Goal: Task Accomplishment & Management: Complete application form

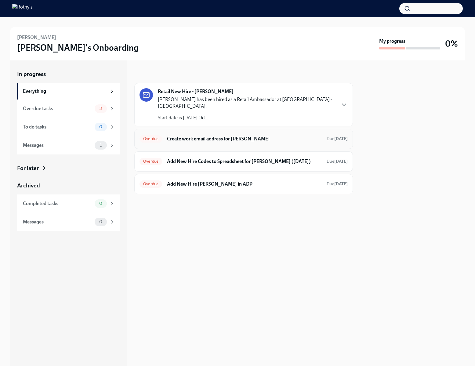
click at [194, 136] on h6 "Create work email address for Chasity Tharpe" at bounding box center [244, 139] width 155 height 7
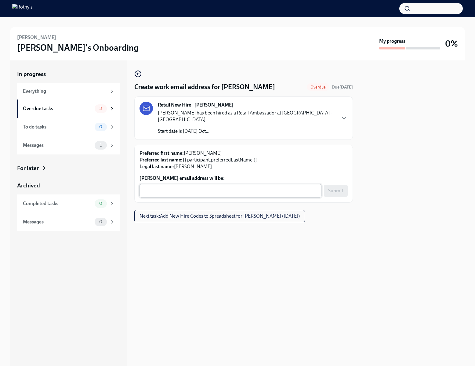
click at [196, 187] on textarea "Chasity Tharpe's email address will be:" at bounding box center [230, 190] width 175 height 7
paste textarea "chasitytharpe@rothys.com"
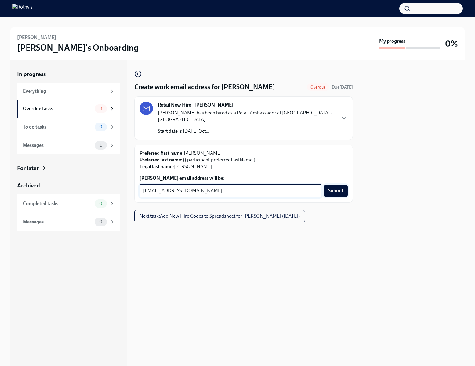
type textarea "chasitytharpe@rothys.com"
click at [338, 188] on span "Submit" at bounding box center [335, 191] width 15 height 6
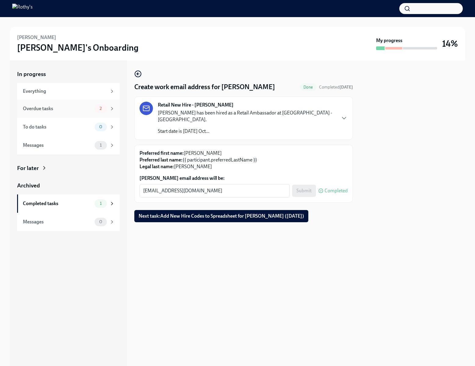
click at [83, 110] on div "Overdue tasks" at bounding box center [57, 108] width 69 height 7
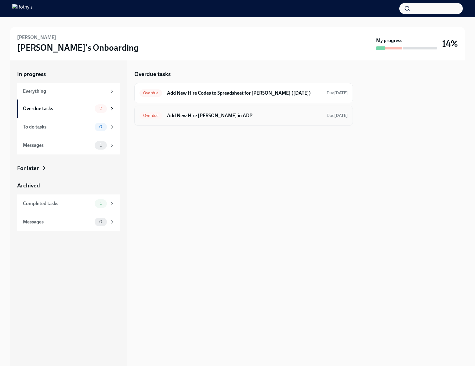
click at [210, 116] on h6 "Add New Hire Chasity Tharpe in ADP" at bounding box center [244, 115] width 155 height 7
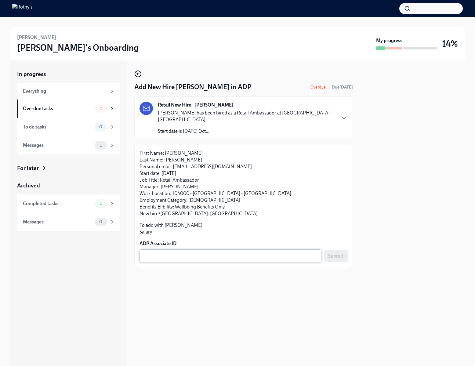
click at [174, 253] on textarea "ADP Associate ID" at bounding box center [230, 256] width 175 height 7
paste textarea "GYA78EMMM"
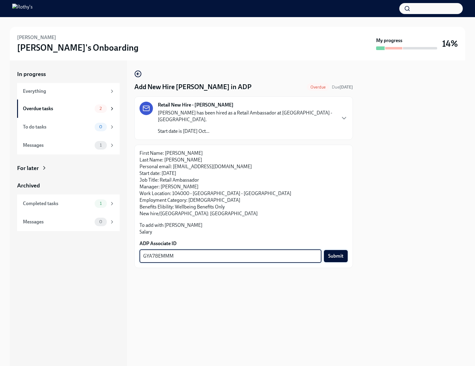
type textarea "GYA78EMMM"
click at [339, 253] on span "Submit" at bounding box center [335, 256] width 15 height 6
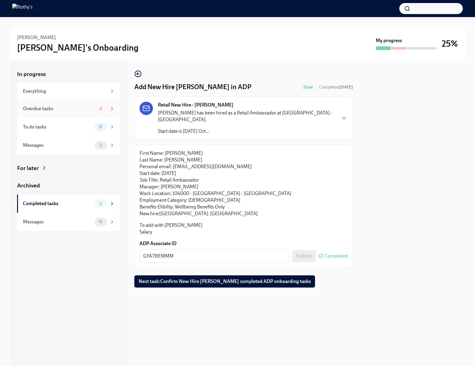
click at [68, 111] on div "Overdue tasks" at bounding box center [57, 108] width 69 height 7
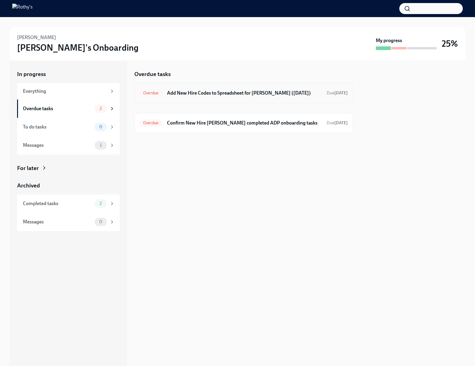
click at [210, 91] on h6 "Add New Hire Codes to Spreadsheet for Chasity Tharpe (10/14/2025)" at bounding box center [244, 93] width 155 height 7
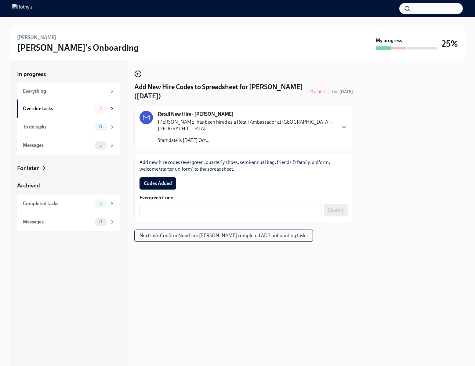
click at [253, 211] on div "Add new hire codes (evergreen, quarterly shoes, semi-annual bag, friends & fami…" at bounding box center [243, 188] width 219 height 68
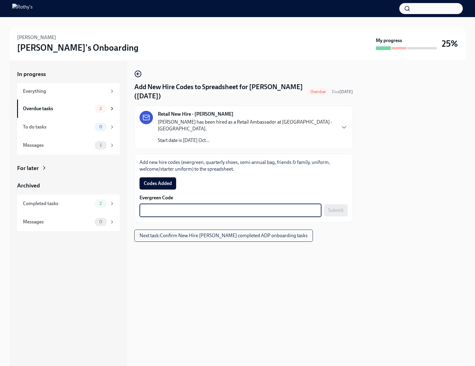
click at [253, 207] on textarea "Evergreen Code" at bounding box center [230, 210] width 175 height 7
paste textarea "E-FF-R95HD4"
type textarea "E-FF-R95HD4"
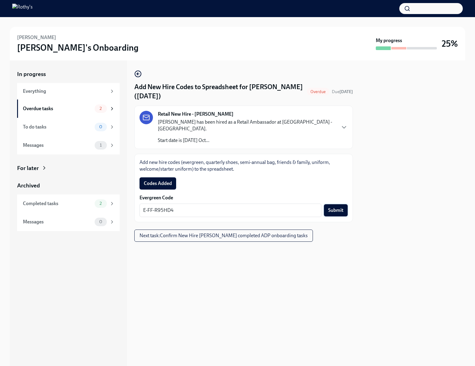
click at [329, 207] on span "Submit" at bounding box center [335, 210] width 15 height 6
click at [151, 177] on button "Codes Added" at bounding box center [158, 183] width 37 height 12
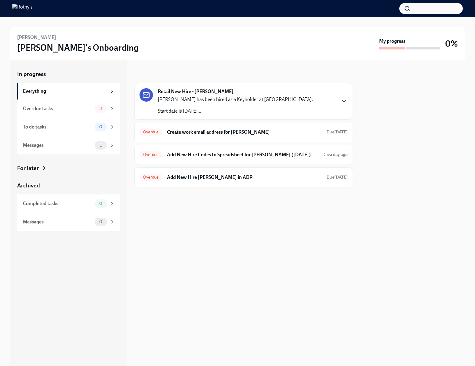
click at [346, 99] on icon "button" at bounding box center [344, 101] width 7 height 7
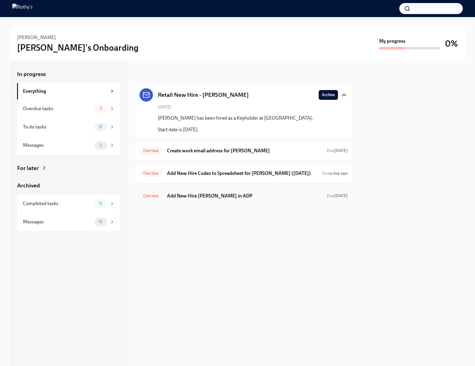
click at [227, 199] on h6 "Add New Hire [PERSON_NAME] in ADP" at bounding box center [244, 196] width 155 height 7
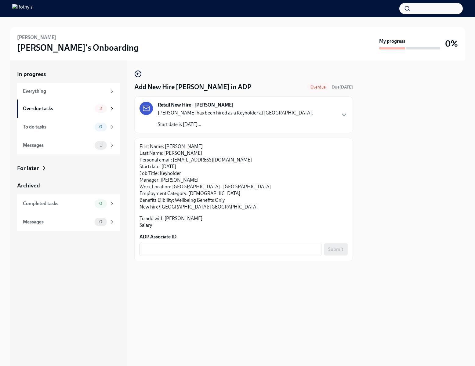
click at [205, 242] on form "ADP Associate ID x ​ Submit" at bounding box center [244, 245] width 208 height 23
click at [206, 248] on textarea "ADP Associate ID" at bounding box center [230, 249] width 175 height 7
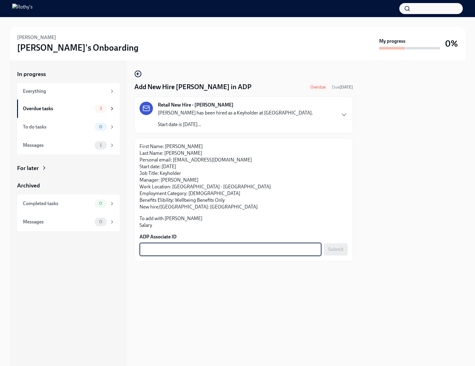
paste textarea "LYRYVQNWL"
type textarea "LYRYVQNWL"
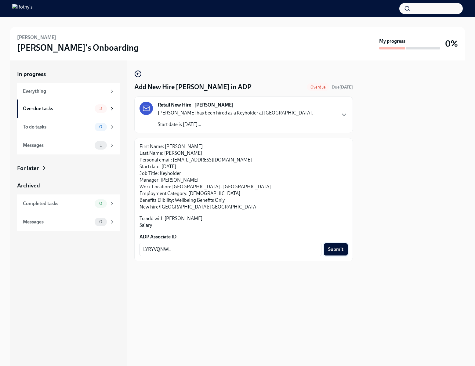
click at [331, 248] on span "Submit" at bounding box center [335, 249] width 15 height 6
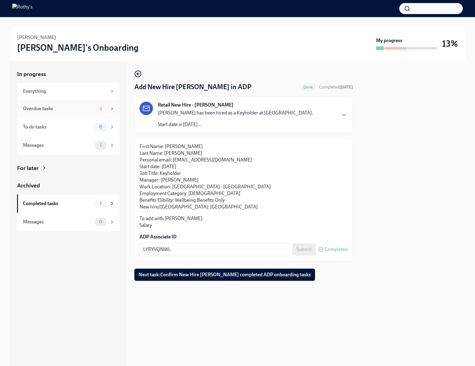
click at [78, 110] on div "Overdue tasks" at bounding box center [57, 108] width 69 height 7
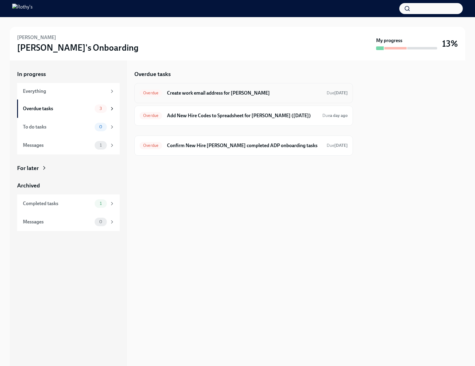
click at [210, 95] on h6 "Create work email address for Jaclynn Valderrama" at bounding box center [244, 93] width 155 height 7
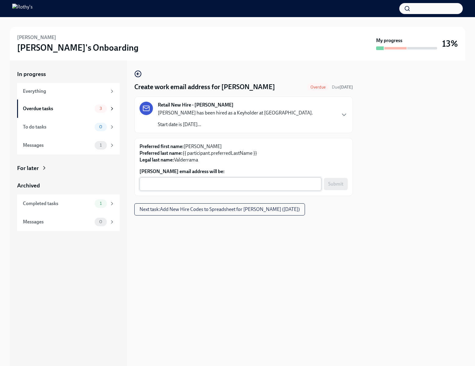
click at [208, 179] on div "x ​" at bounding box center [231, 183] width 182 height 13
paste textarea "Jaclynnvalderrama@rothys.com"
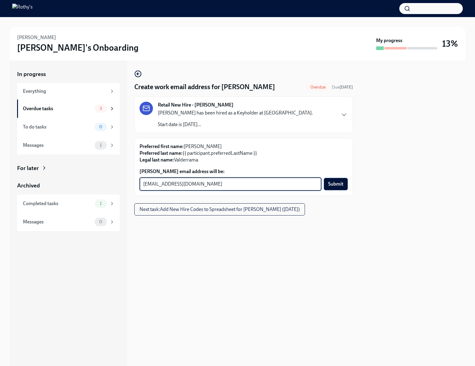
type textarea "Jaclynnvalderrama@rothys.com"
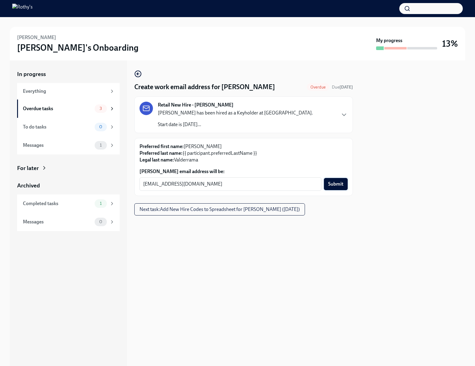
click at [339, 180] on button "Submit" at bounding box center [336, 184] width 24 height 12
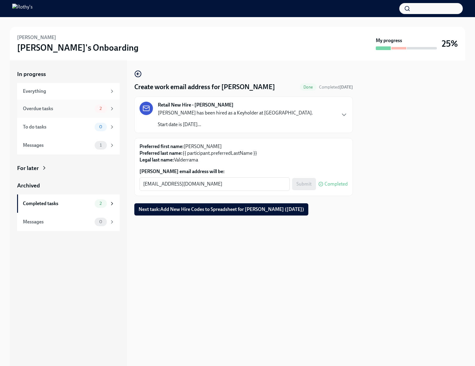
click at [71, 109] on div "Overdue tasks" at bounding box center [57, 108] width 69 height 7
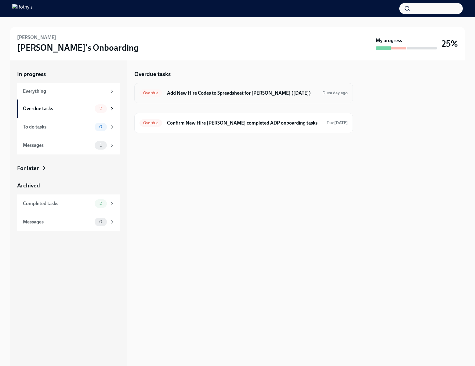
click at [207, 97] on h6 "Add New Hire Codes to Spreadsheet for Jaclynn Valderrama (10/13/2025)" at bounding box center [242, 93] width 151 height 7
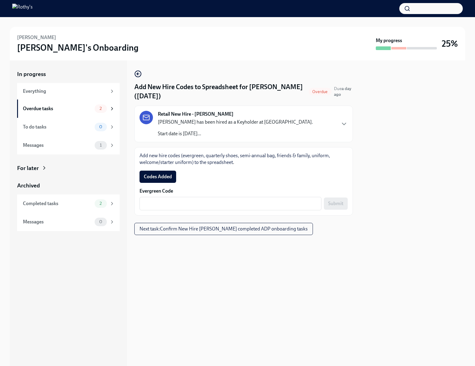
click at [396, 188] on div at bounding box center [412, 213] width 105 height 306
click at [227, 202] on textarea "Evergreen Code" at bounding box center [230, 203] width 175 height 7
paste textarea "E-FF-RFGBGK"
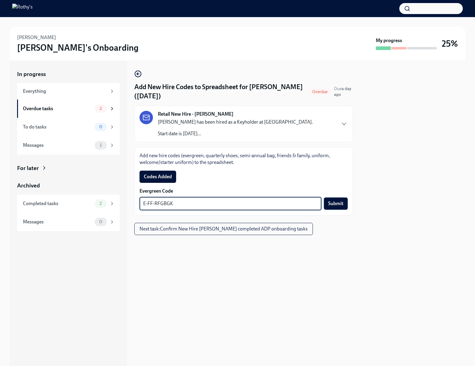
type textarea "E-FF-RFGBGK"
click at [335, 203] on span "Submit" at bounding box center [335, 204] width 15 height 6
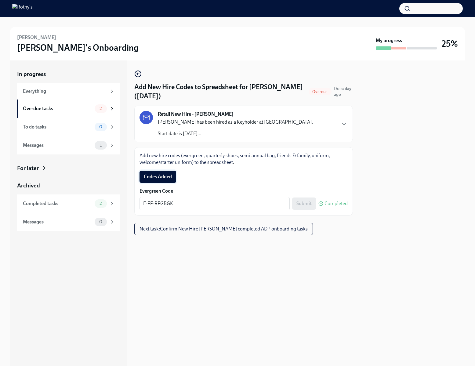
click at [165, 177] on span "Codes Added" at bounding box center [158, 177] width 28 height 6
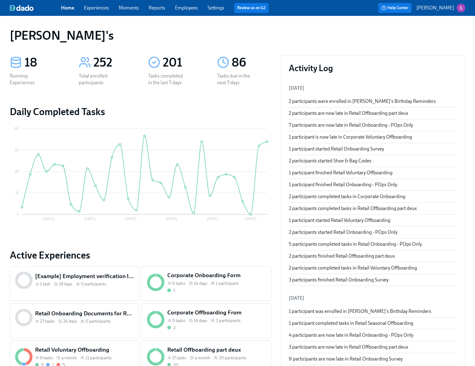
click at [99, 6] on link "Experiences" at bounding box center [96, 8] width 25 height 6
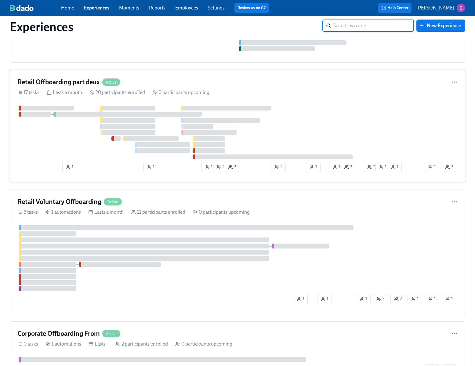
scroll to position [1252, 0]
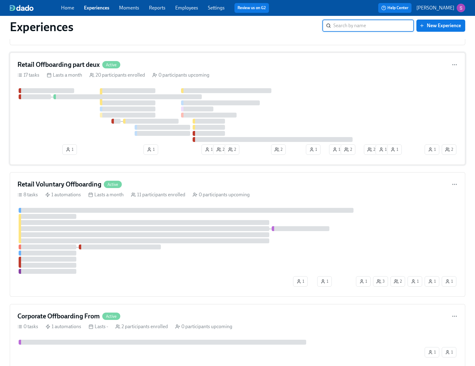
click at [180, 78] on div "0 participants upcoming" at bounding box center [180, 75] width 57 height 7
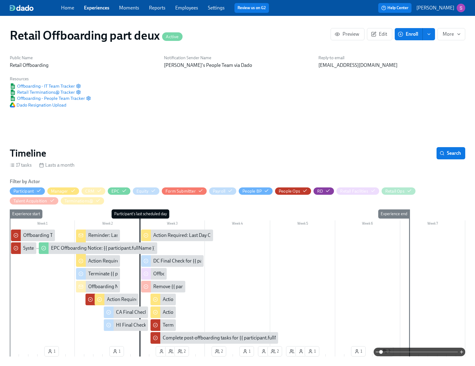
click at [410, 35] on span "Enroll" at bounding box center [408, 34] width 19 height 6
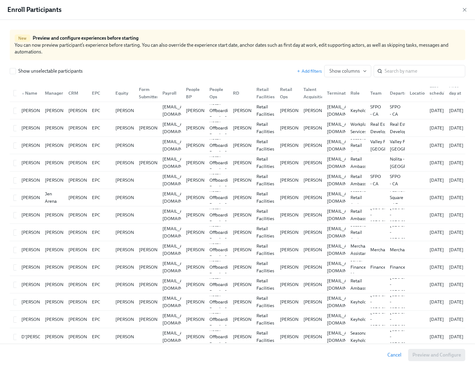
scroll to position [0, 3182]
click at [398, 71] on input "search" at bounding box center [425, 71] width 81 height 12
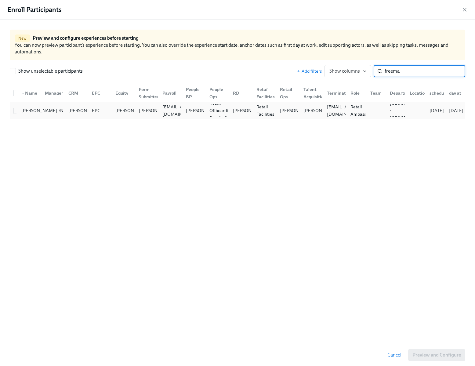
type input "freema"
click at [16, 111] on div "Christina Freeman" at bounding box center [28, 110] width 24 height 12
checkbox input "true"
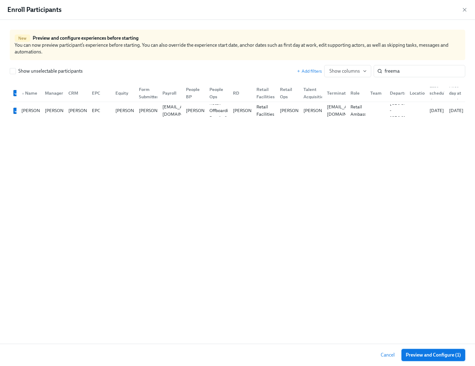
click at [421, 356] on span "Preview and Configure (1)" at bounding box center [433, 355] width 55 height 6
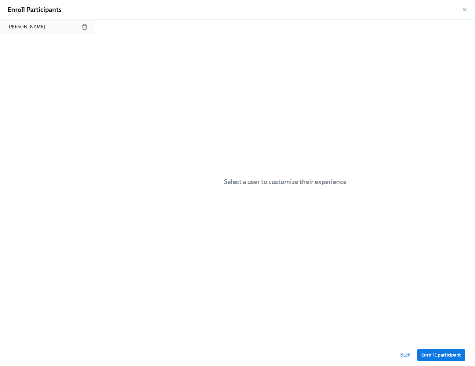
click at [57, 27] on div "Christina Freeman" at bounding box center [47, 27] width 95 height 14
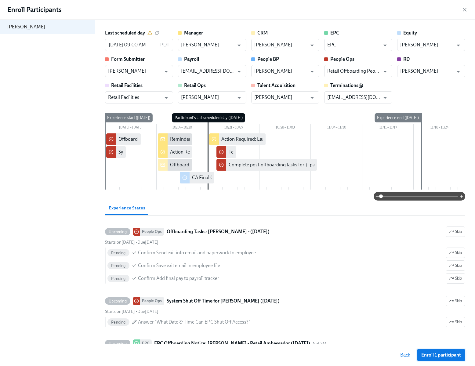
click at [449, 355] on span "Enroll 1 participant" at bounding box center [441, 355] width 40 height 6
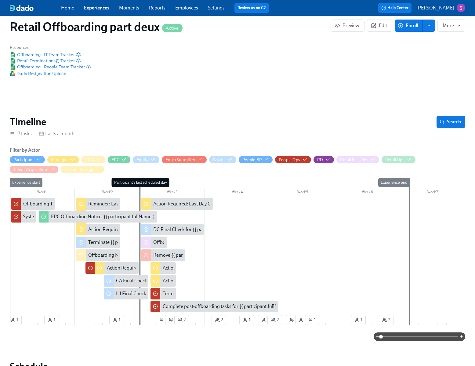
scroll to position [33, 0]
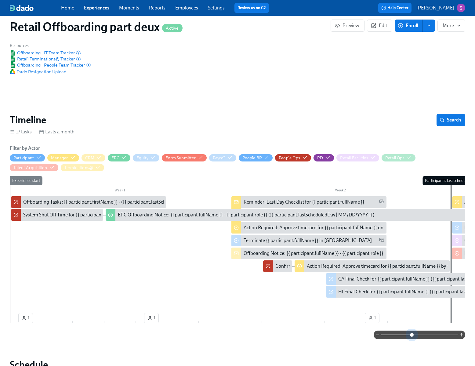
click at [412, 335] on span at bounding box center [419, 335] width 77 height 9
click at [412, 335] on span at bounding box center [412, 335] width 4 height 4
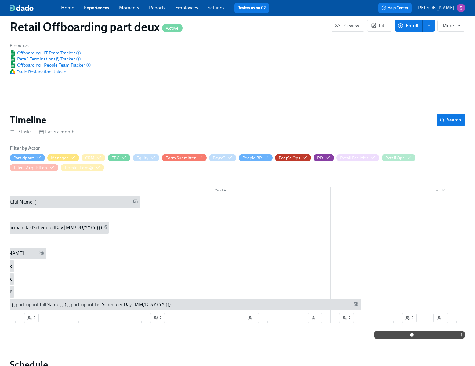
scroll to position [0, 3496]
click at [193, 7] on link "Employees" at bounding box center [186, 8] width 23 height 6
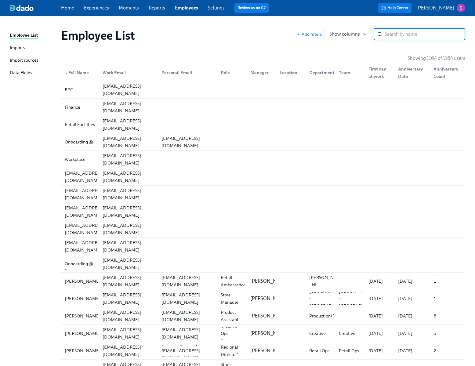
click at [394, 35] on input "search" at bounding box center [425, 34] width 81 height 12
type input "planet"
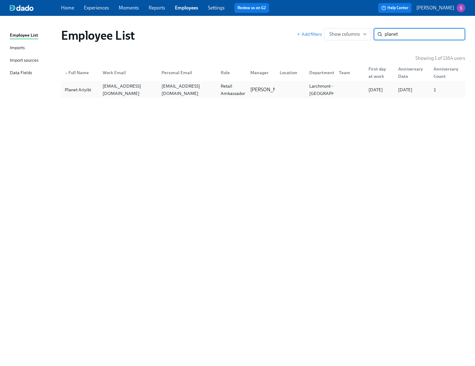
click at [102, 82] on div "Planet Ariyibi planetariyibi@rothys.com planetariyibi@gmail.com Retail Ambassad…" at bounding box center [263, 89] width 404 height 17
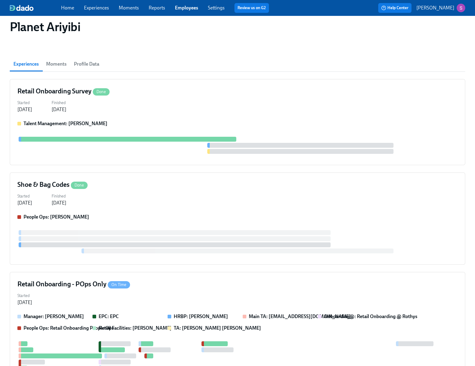
scroll to position [95, 0]
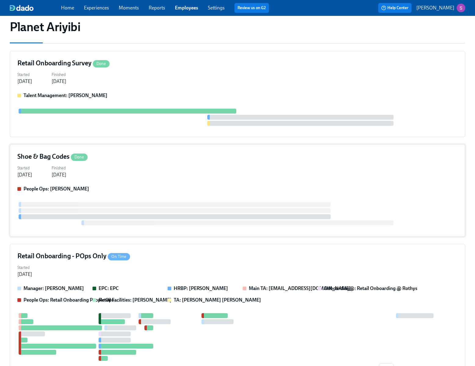
click at [189, 172] on div "Started Aug 25, 2025 Finished Aug 25, 2025" at bounding box center [237, 171] width 440 height 15
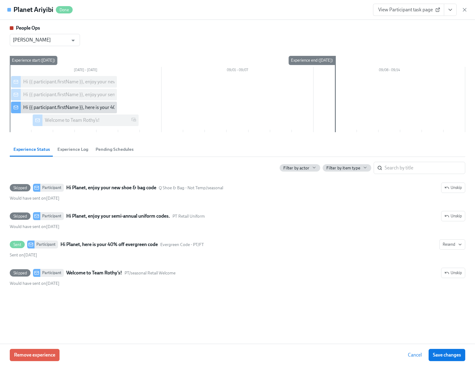
click at [423, 8] on span "View Participant task page" at bounding box center [408, 10] width 61 height 6
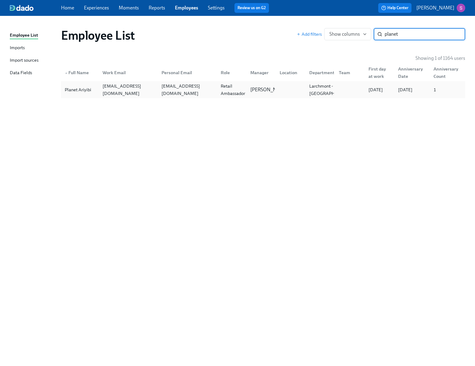
click at [81, 87] on div "Planet Ariyibi" at bounding box center [77, 89] width 31 height 7
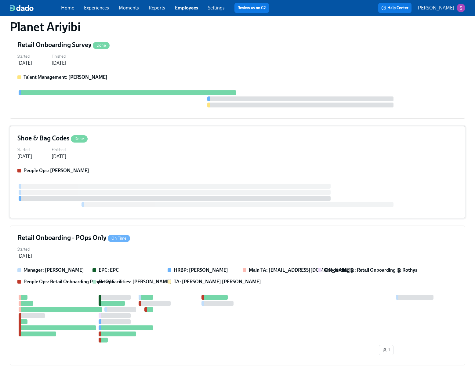
scroll to position [115, 0]
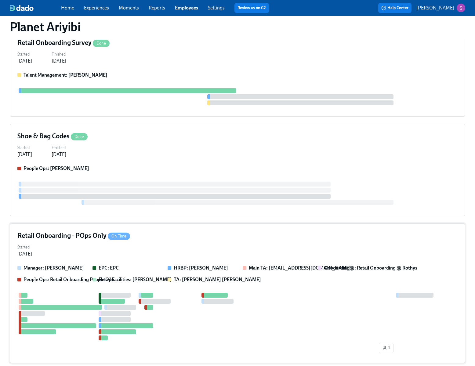
click at [162, 227] on div "Retail Onboarding - POps Only On Time Started Aug 18, 2025 Manager: William Ala…" at bounding box center [238, 294] width 456 height 140
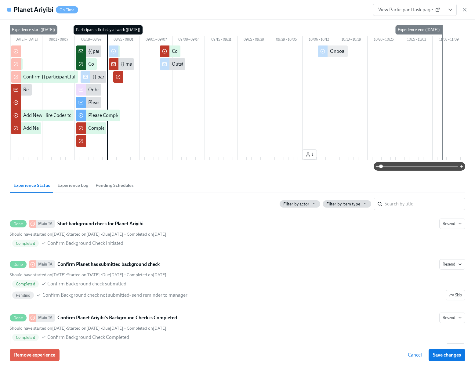
scroll to position [61, 0]
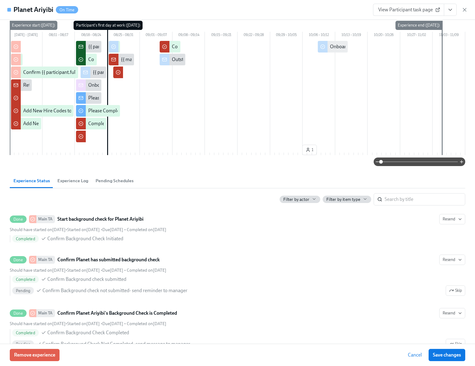
click at [415, 12] on span "View Participant task page" at bounding box center [408, 10] width 61 height 6
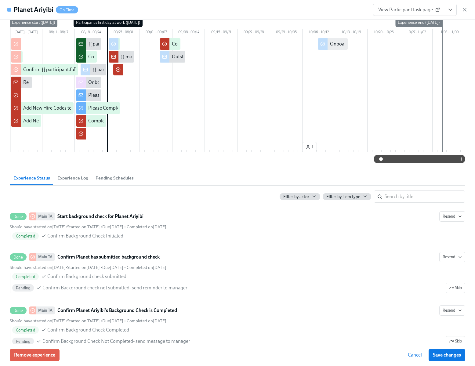
scroll to position [0, 0]
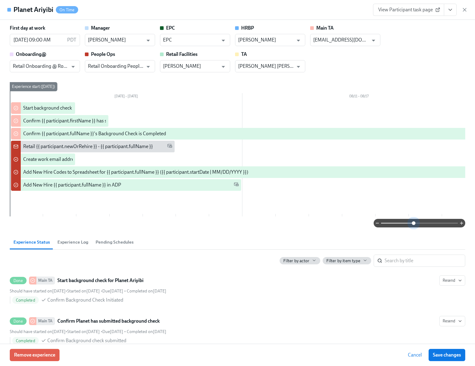
click at [415, 228] on span at bounding box center [419, 223] width 77 height 9
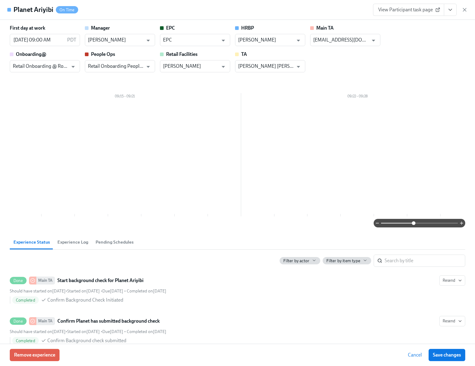
scroll to position [0, 1432]
click at [67, 241] on span "Experience Log" at bounding box center [72, 242] width 31 height 7
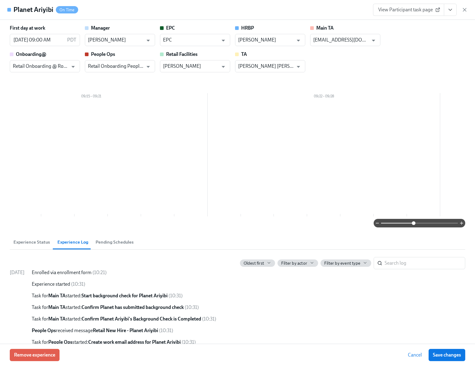
click at [108, 244] on span "Pending Schedules" at bounding box center [115, 242] width 38 height 7
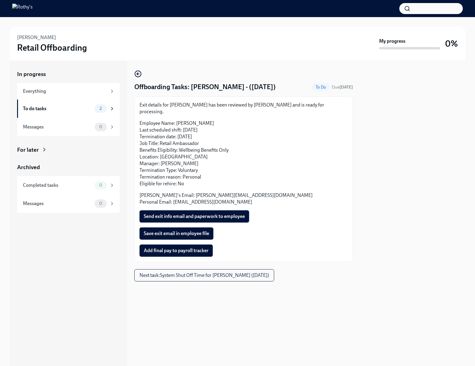
click at [183, 213] on span "Send exit info email and paperwork to employee" at bounding box center [194, 216] width 101 height 6
click at [178, 231] on span "Save exit email in employee file" at bounding box center [176, 234] width 65 height 6
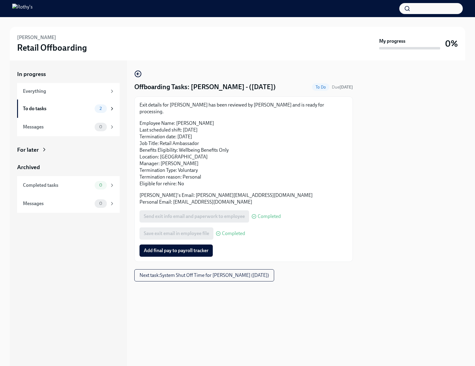
click at [174, 248] on span "Add final pay to payroll tracker" at bounding box center [176, 251] width 65 height 6
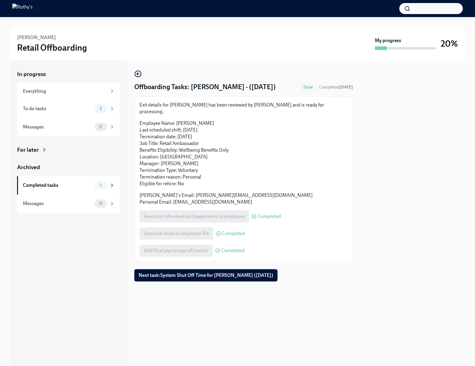
click at [225, 272] on span "Next task : System Shut Off Time for [PERSON_NAME] ([DATE])" at bounding box center [206, 275] width 135 height 6
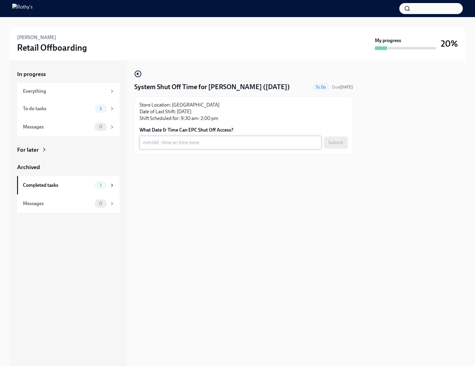
click at [229, 143] on textarea "What Date & Time Can EPC Shut Off Access?" at bounding box center [230, 142] width 175 height 7
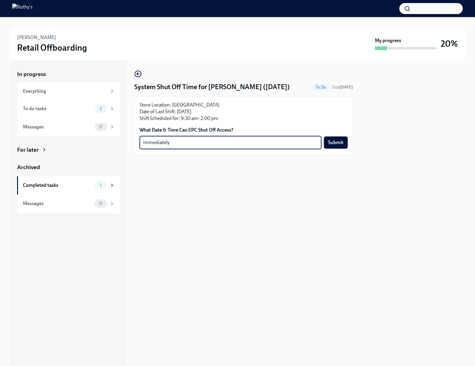
type textarea "Immediately"
click at [323, 147] on div "Immediately x ​ Submit" at bounding box center [244, 142] width 208 height 13
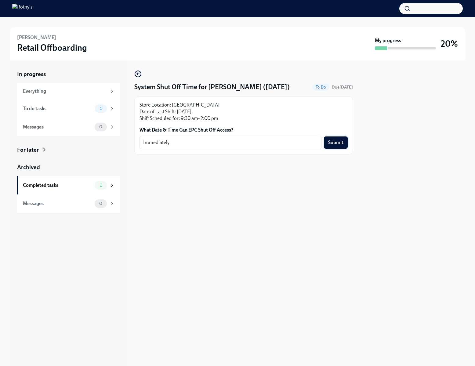
click at [333, 145] on span "Submit" at bounding box center [335, 143] width 15 height 6
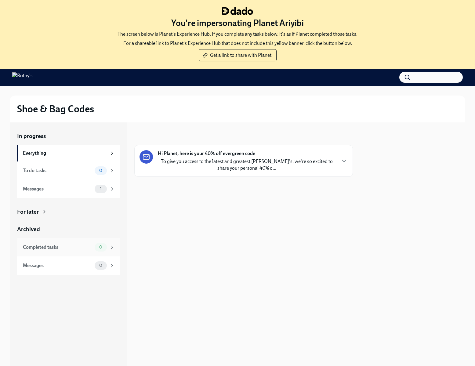
click at [75, 248] on div "Completed tasks" at bounding box center [57, 247] width 69 height 7
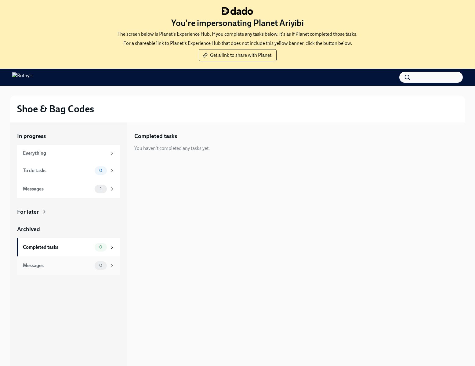
click at [72, 265] on div "Messages" at bounding box center [57, 265] width 69 height 7
click at [72, 193] on div "Messages 1" at bounding box center [68, 189] width 103 height 18
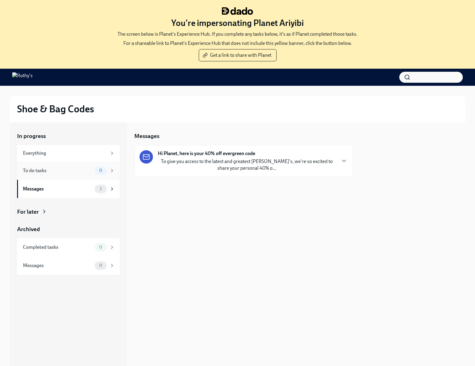
click at [78, 173] on div "To do tasks" at bounding box center [57, 170] width 69 height 7
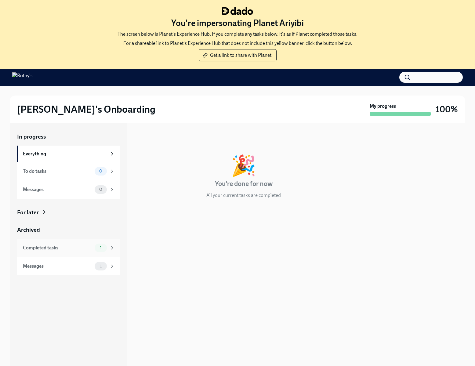
click at [72, 244] on div "Completed tasks 1" at bounding box center [69, 248] width 92 height 9
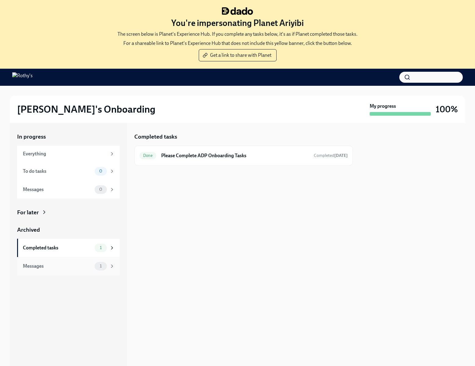
click at [70, 258] on div "Messages 1" at bounding box center [68, 266] width 103 height 18
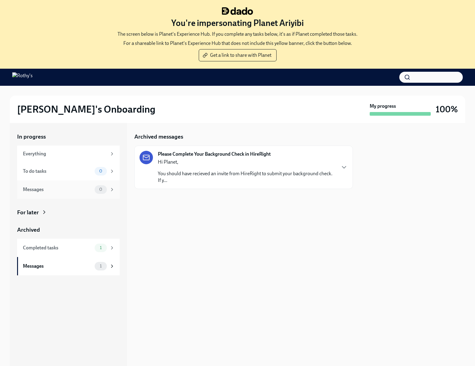
click at [77, 196] on div "Messages 0" at bounding box center [68, 189] width 103 height 18
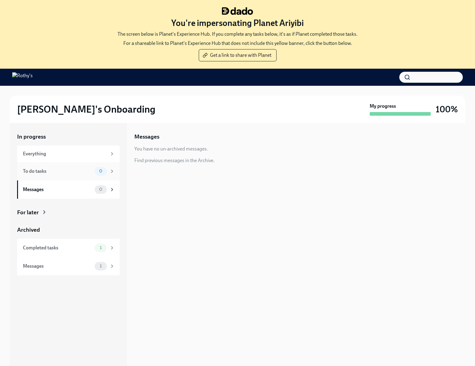
click at [78, 173] on div "To do tasks" at bounding box center [57, 171] width 69 height 7
